Goal: Find specific page/section: Find specific page/section

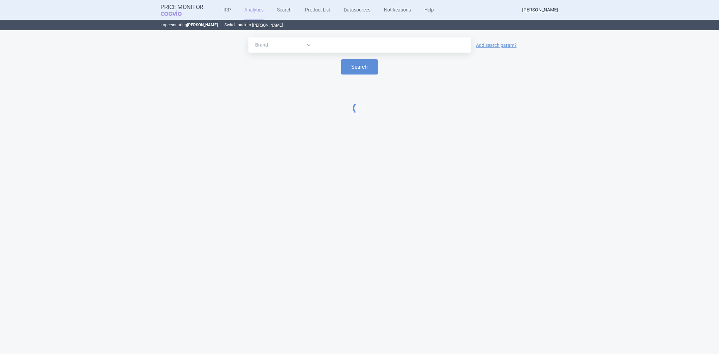
click at [285, 49] on select "Brand ATC/Active substance Therapeutic area" at bounding box center [281, 44] width 67 height 15
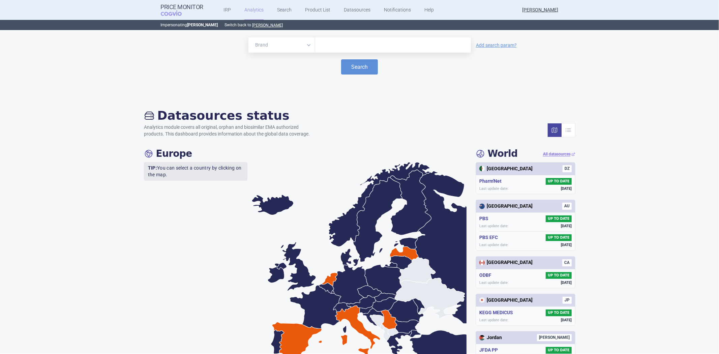
click at [315, 55] on form "Brand ATC/Active substance Therapeutic area Add search param? Search" at bounding box center [359, 55] width 705 height 37
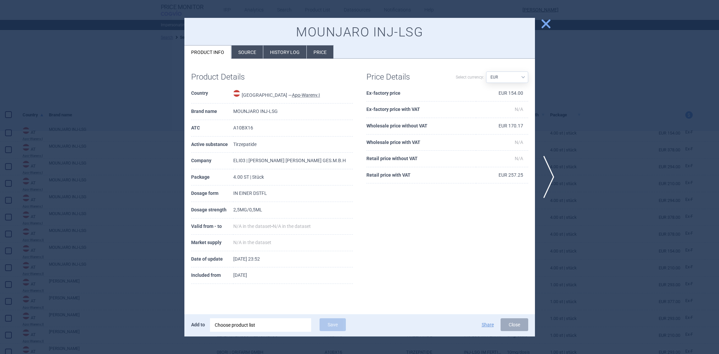
select select "EUR"
